Goal: Find specific page/section: Find specific page/section

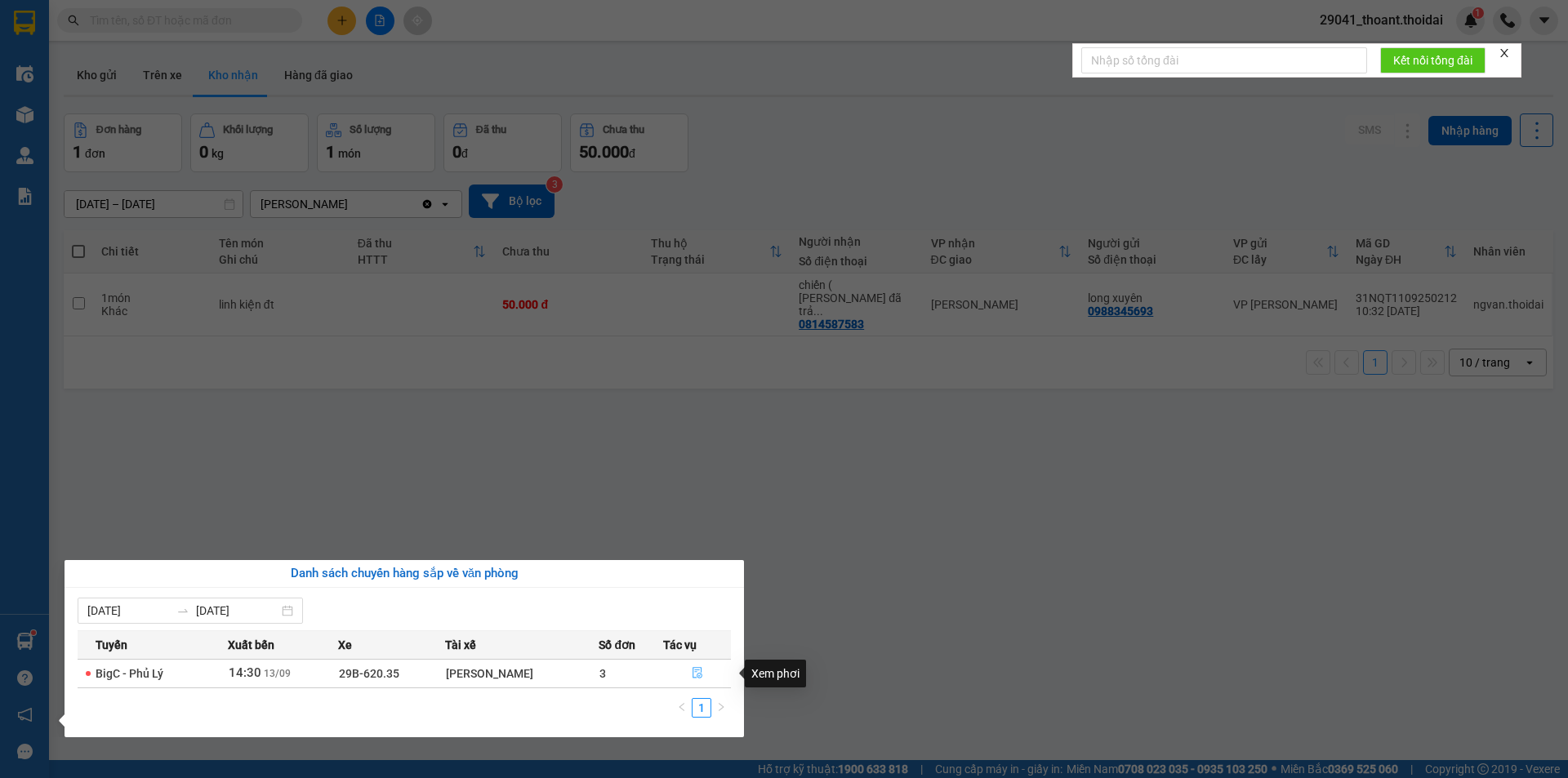
click at [692, 675] on icon "file-done" at bounding box center [697, 672] width 10 height 11
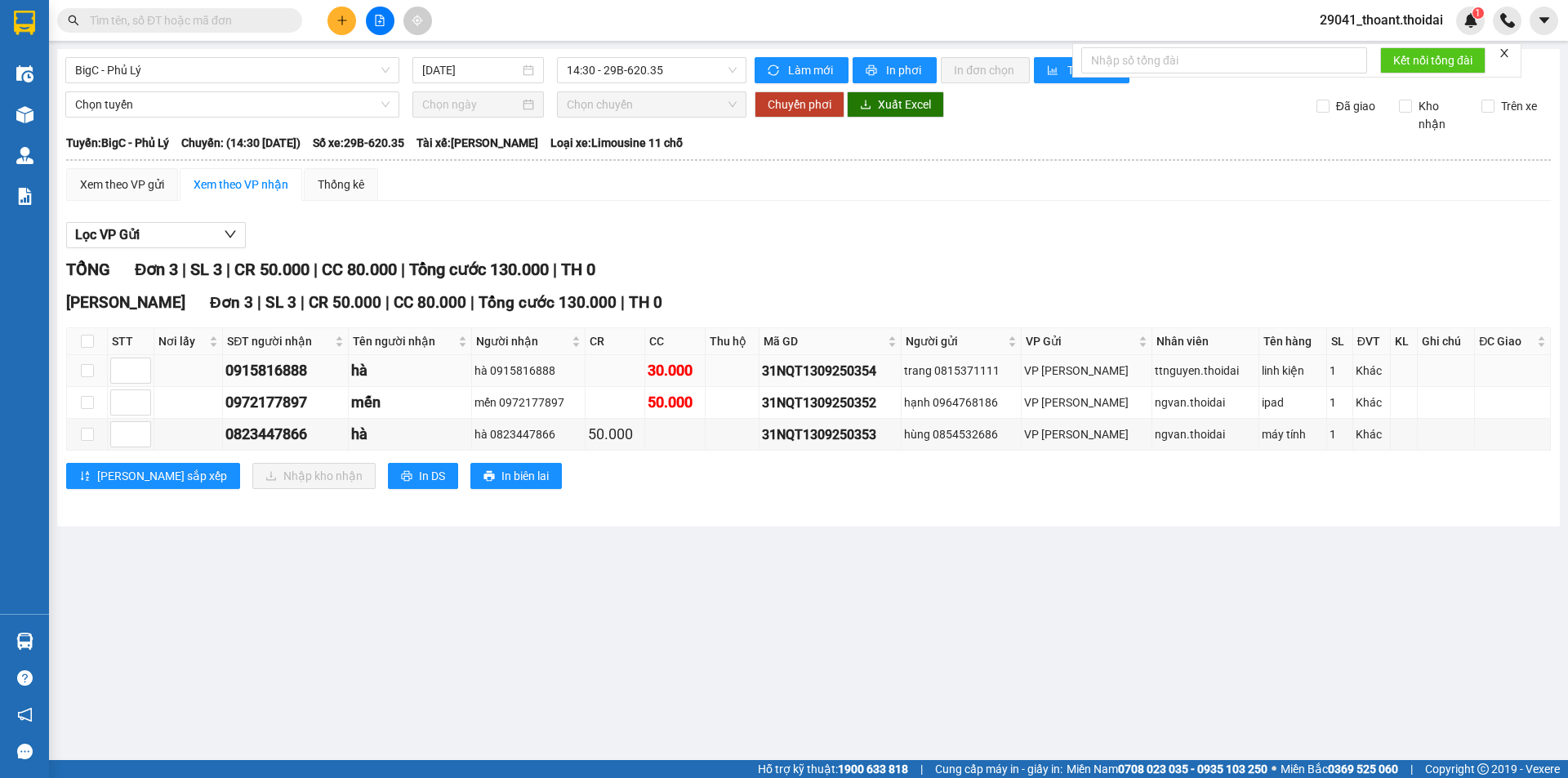
click at [224, 365] on td "0915816888" at bounding box center [286, 371] width 126 height 32
drag, startPoint x: 223, startPoint y: 365, endPoint x: 327, endPoint y: 376, distance: 104.6
click at [327, 376] on tr "0915816888 hà hà 0915816888 30.000 31NQT1309250354 trang 0815371111 VP [PERSON_…" at bounding box center [808, 371] width 1483 height 32
copy div "0915816888"
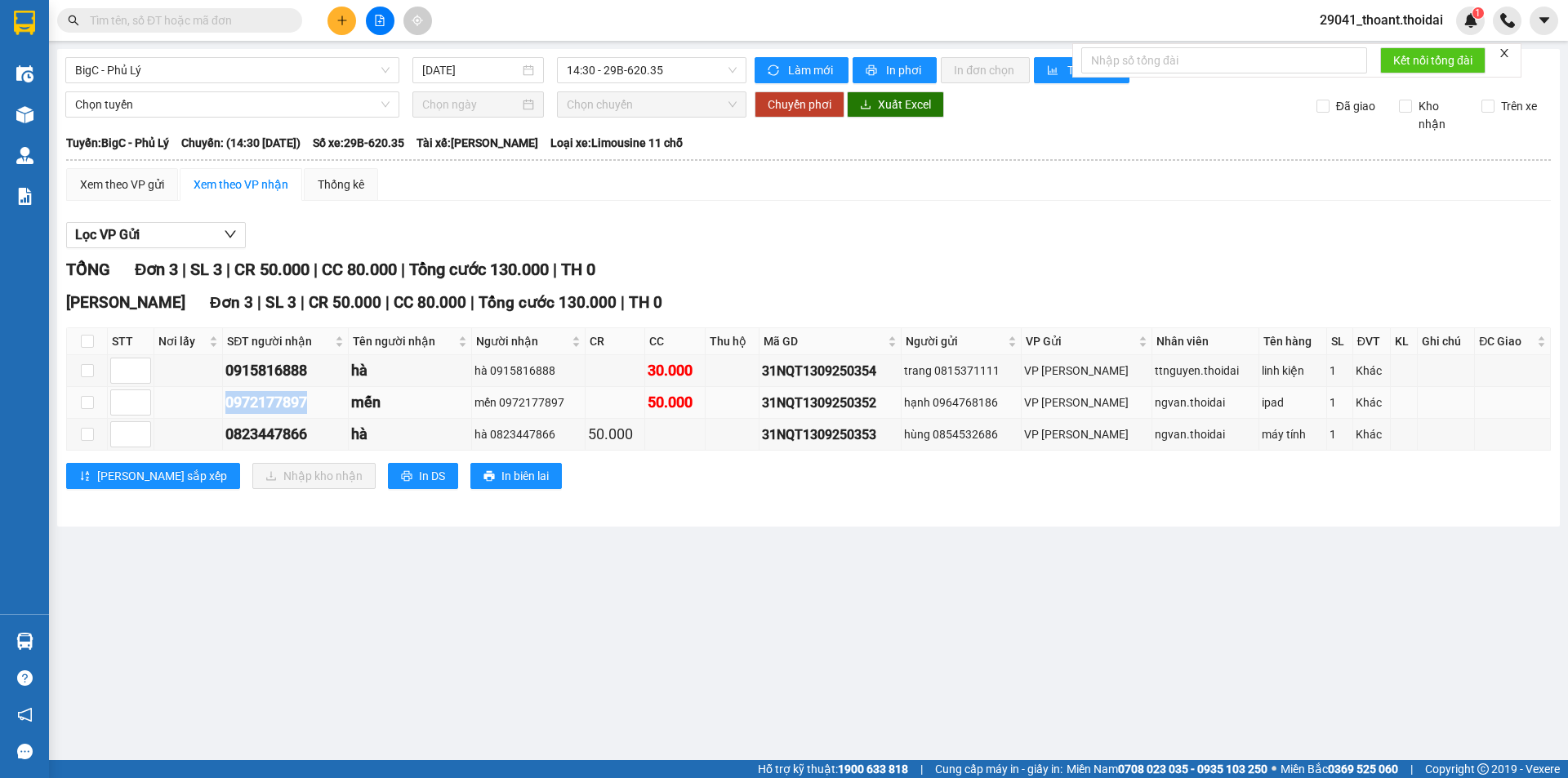
drag, startPoint x: 219, startPoint y: 403, endPoint x: 330, endPoint y: 411, distance: 111.3
click at [330, 411] on tr "0972177897 mến mến 0972177897 50.000 31NQT1309250352 hạnh 0964768186 VP [PERSON…" at bounding box center [808, 402] width 1483 height 32
copy div "0972177897"
click at [81, 342] on input "checkbox" at bounding box center [87, 341] width 13 height 13
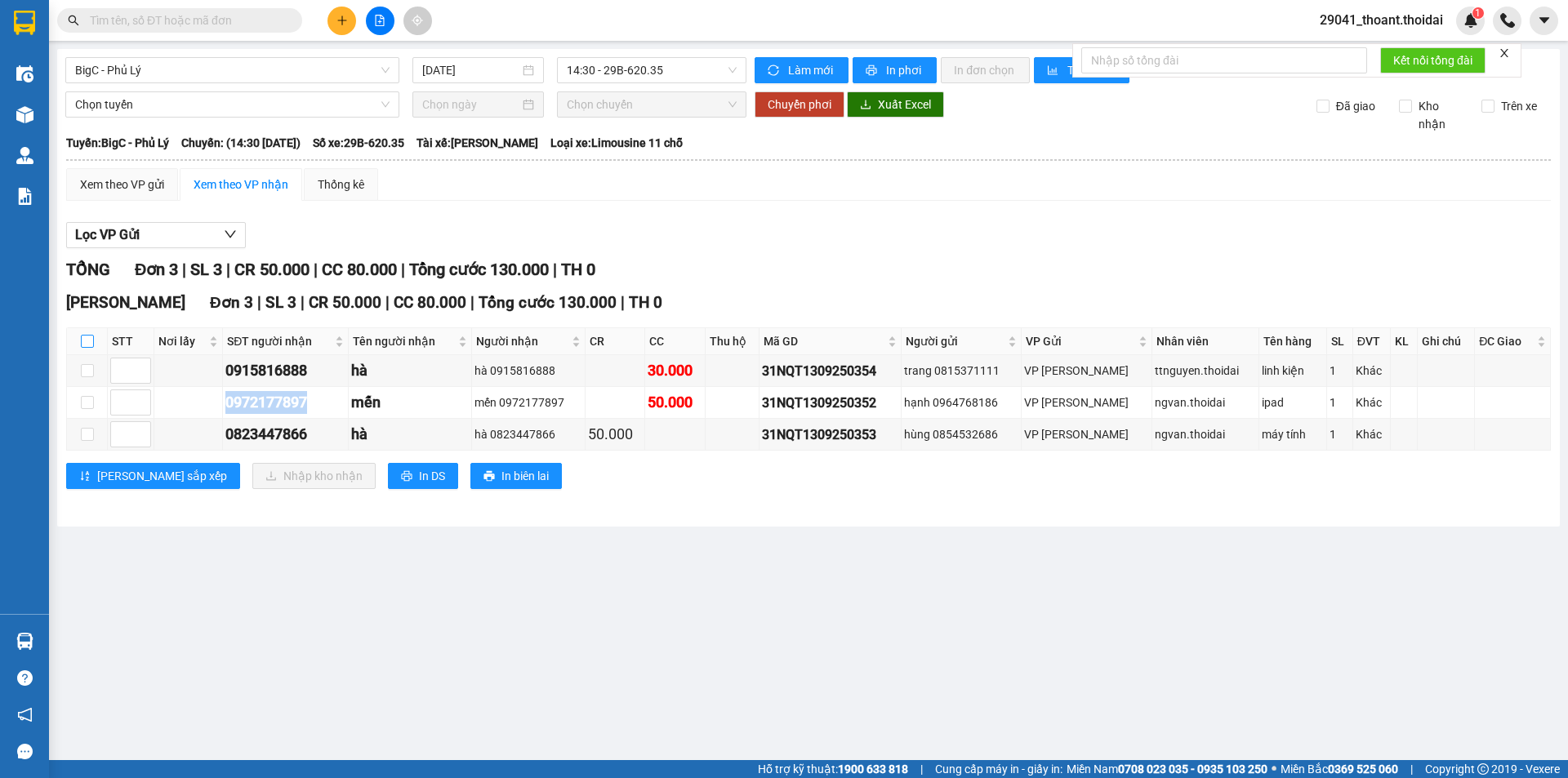
checkbox input "true"
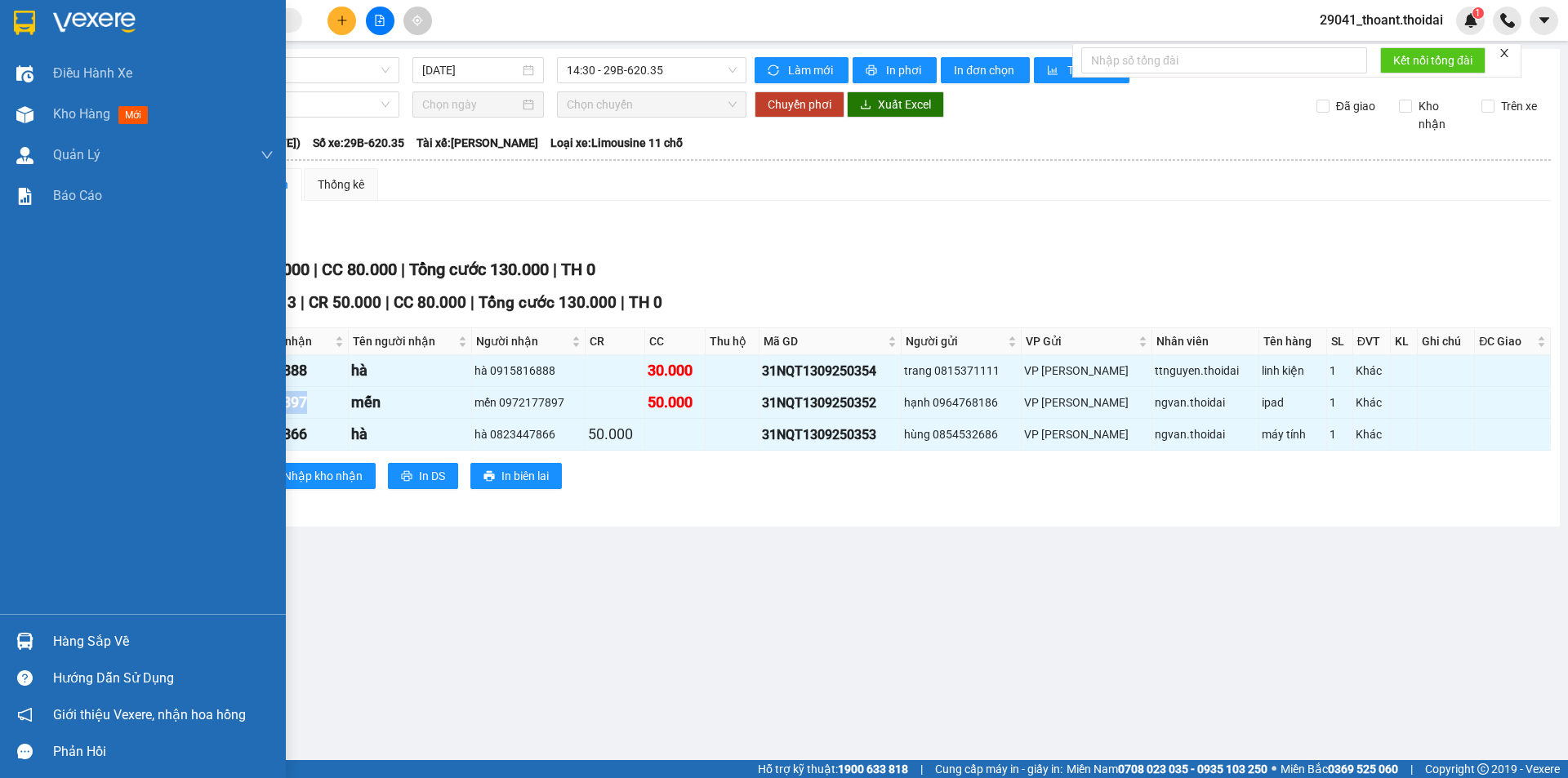
click at [33, 641] on img at bounding box center [24, 641] width 17 height 17
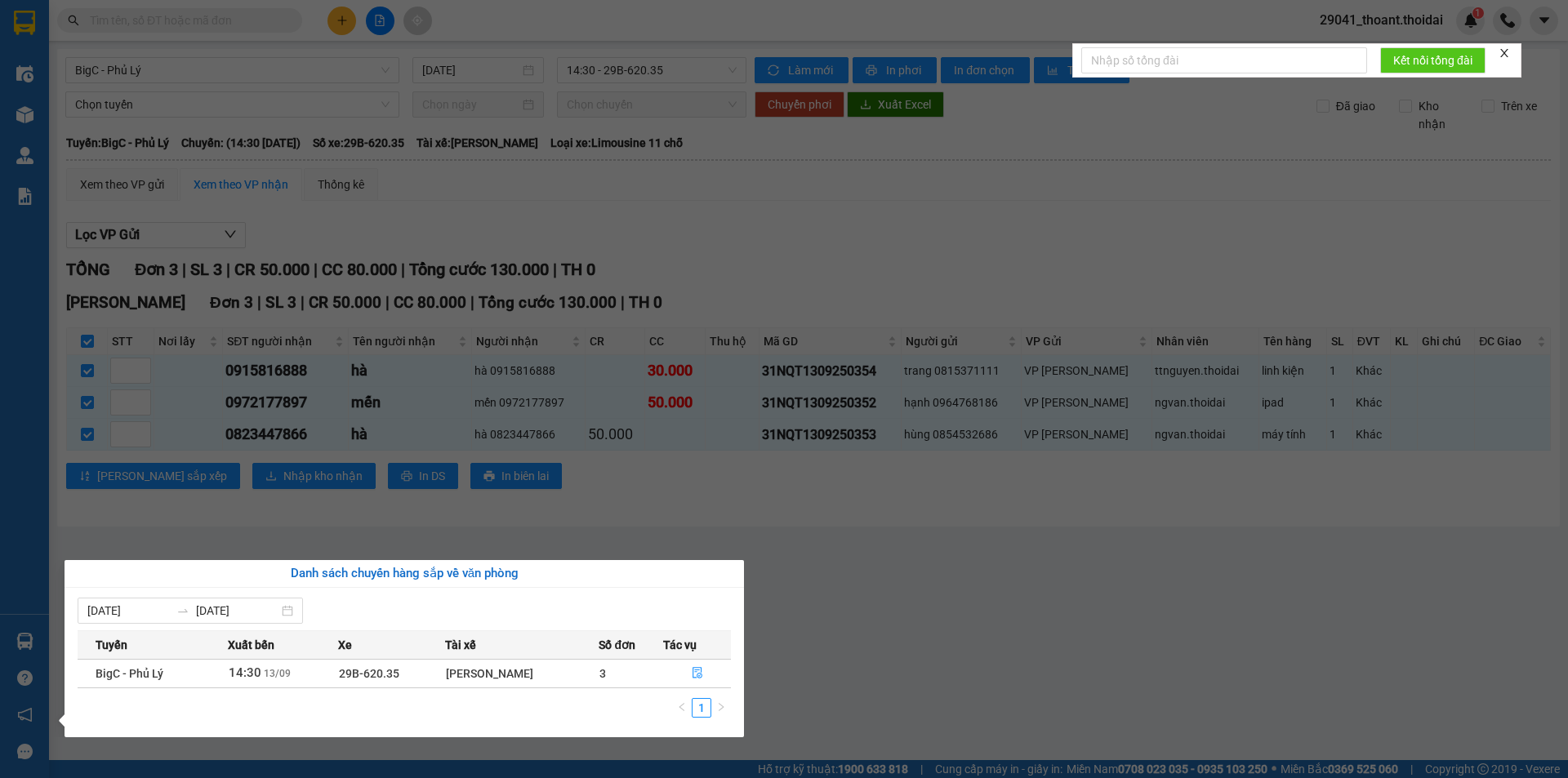
click at [864, 699] on section "Kết quả tìm kiếm ( 0 ) Bộ lọc No Data 29041_thoant.thoidai 1 Điều hành xe Kho h…" at bounding box center [784, 389] width 1568 height 778
